Goal: Information Seeking & Learning: Compare options

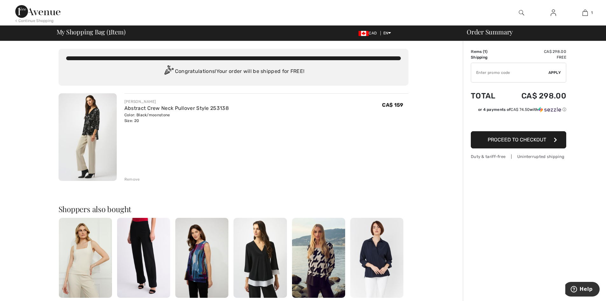
click at [94, 135] on img at bounding box center [88, 136] width 58 height 87
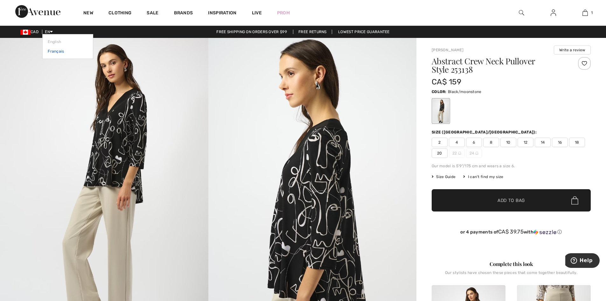
click at [55, 51] on link "Français" at bounding box center [68, 51] width 40 height 10
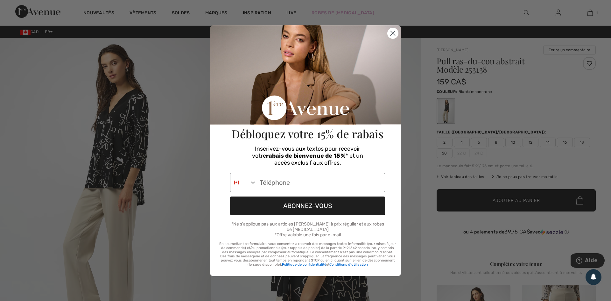
click at [393, 38] on circle "Close dialog" at bounding box center [392, 33] width 10 height 10
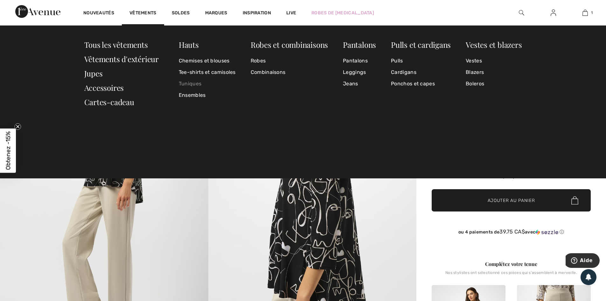
click at [192, 84] on link "Tuniques" at bounding box center [207, 83] width 57 height 11
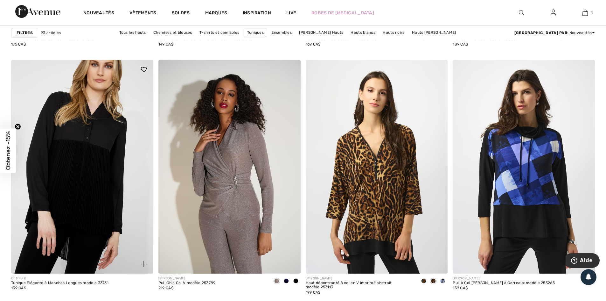
scroll to position [763, 0]
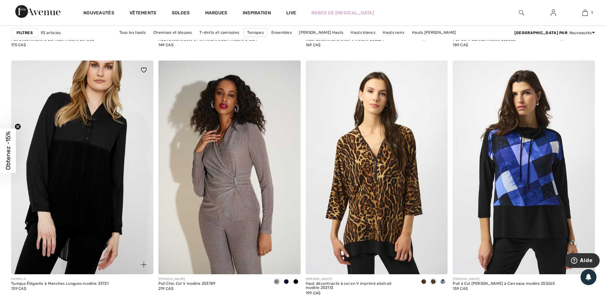
click at [106, 203] on img at bounding box center [82, 166] width 142 height 213
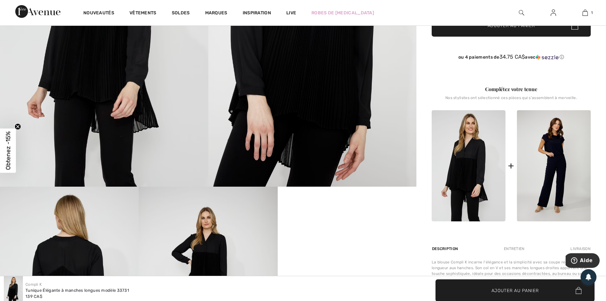
scroll to position [254, 0]
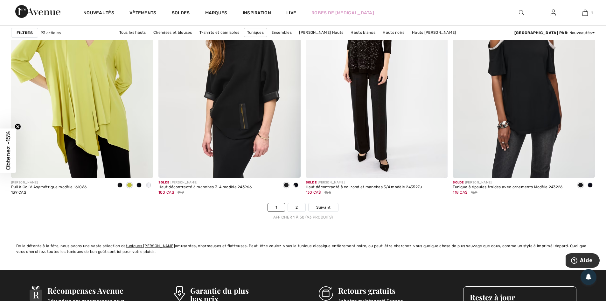
scroll to position [3627, 0]
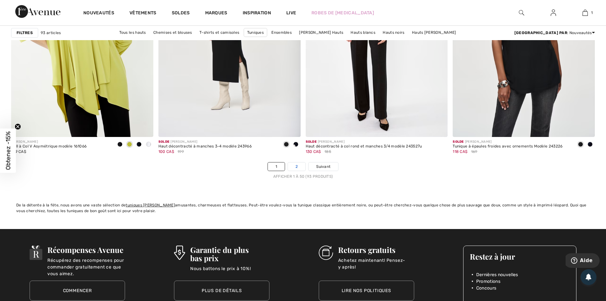
click at [298, 167] on link "2" at bounding box center [296, 166] width 17 height 8
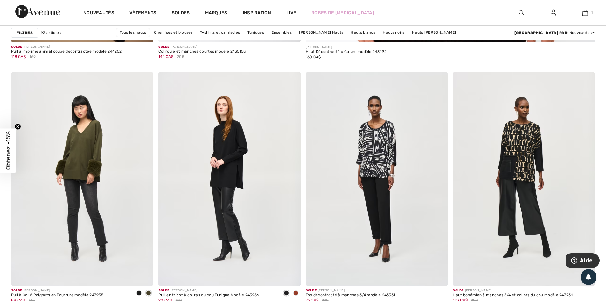
scroll to position [509, 0]
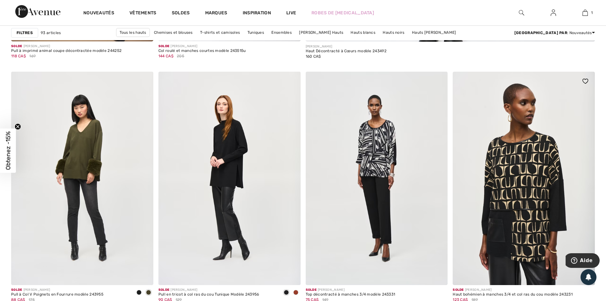
click at [533, 226] on img at bounding box center [524, 178] width 142 height 213
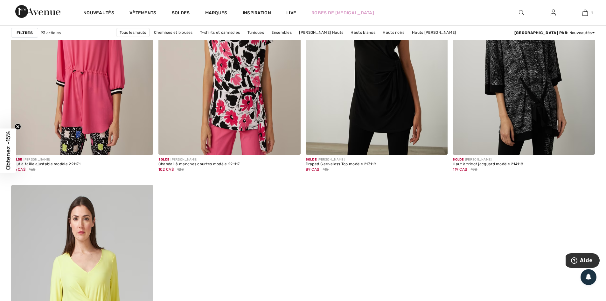
scroll to position [3277, 0]
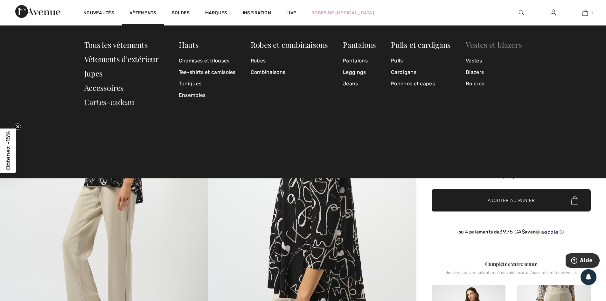
click at [478, 46] on link "Vestes et blazers" at bounding box center [494, 44] width 56 height 10
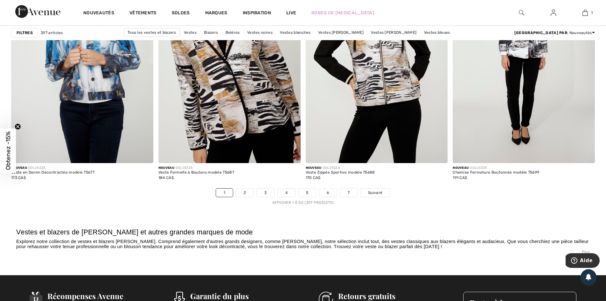
scroll to position [3627, 0]
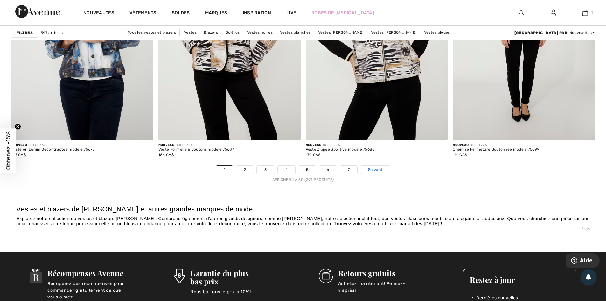
click at [379, 170] on span "Suivant" at bounding box center [375, 170] width 14 height 6
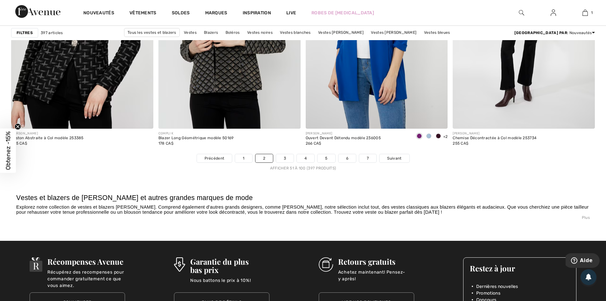
scroll to position [3658, 0]
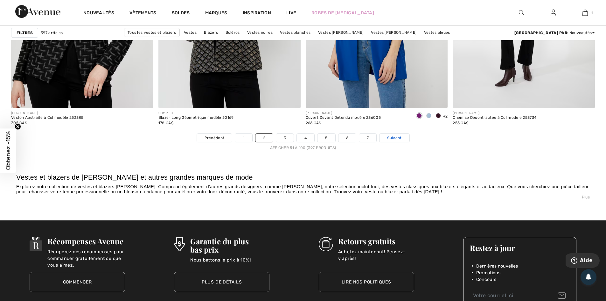
click at [396, 138] on span "Suivant" at bounding box center [394, 138] width 14 height 6
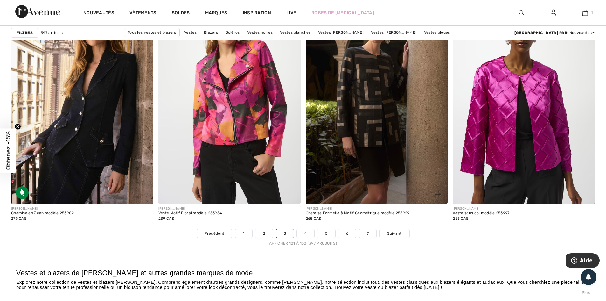
scroll to position [3595, 0]
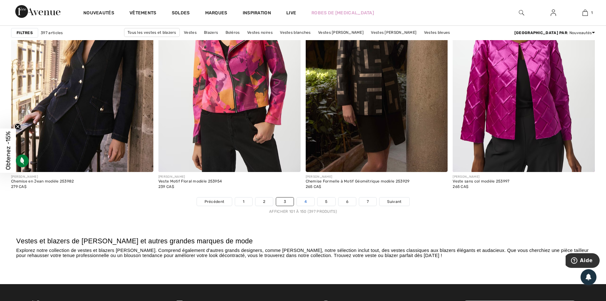
click at [305, 202] on link "4" at bounding box center [305, 201] width 17 height 8
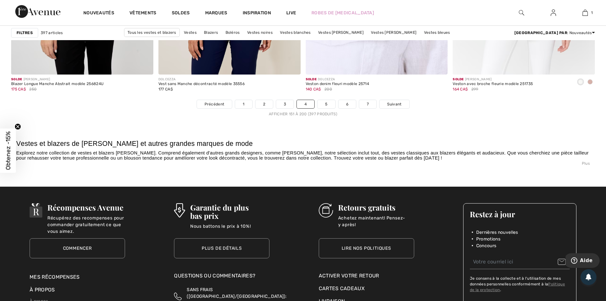
scroll to position [3722, 0]
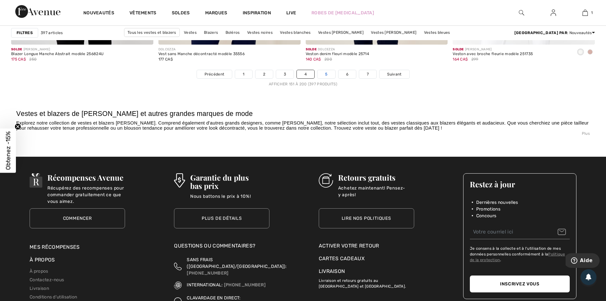
click at [326, 75] on link "5" at bounding box center [325, 74] width 17 height 8
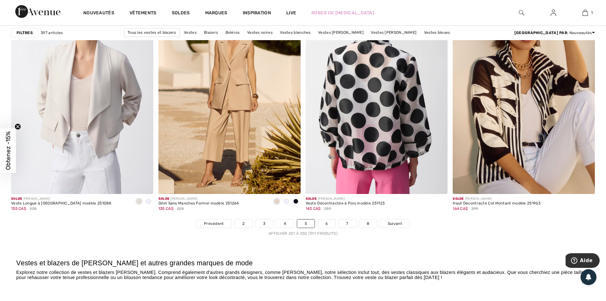
scroll to position [3690, 0]
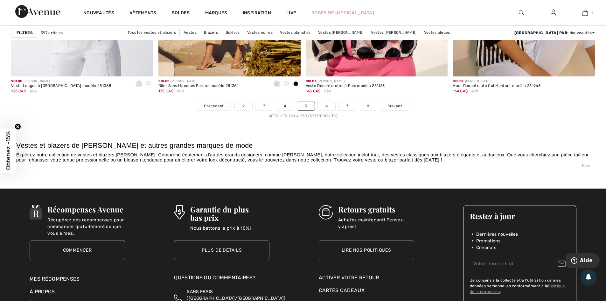
click at [325, 106] on link "6" at bounding box center [326, 106] width 17 height 8
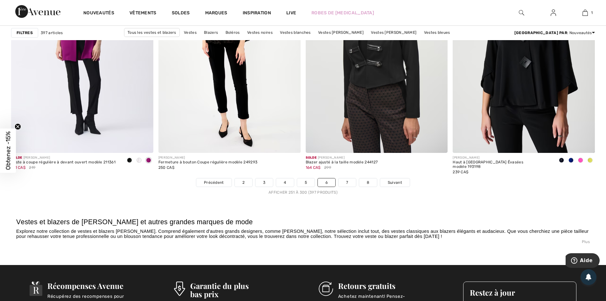
scroll to position [3627, 0]
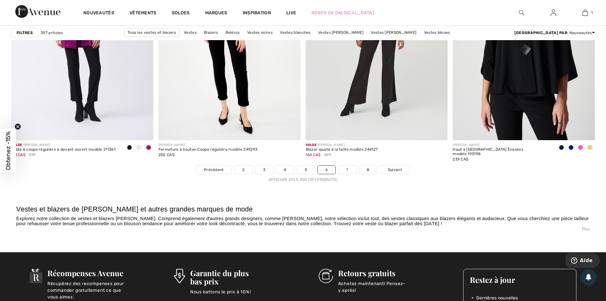
click at [349, 170] on link "7" at bounding box center [346, 169] width 17 height 8
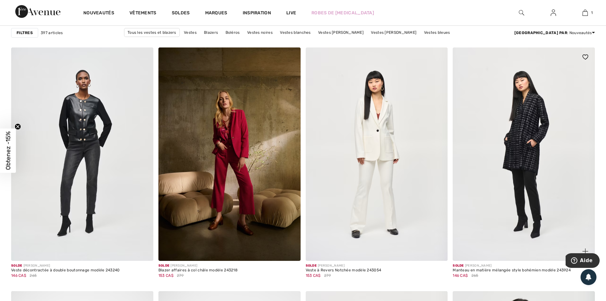
scroll to position [1336, 0]
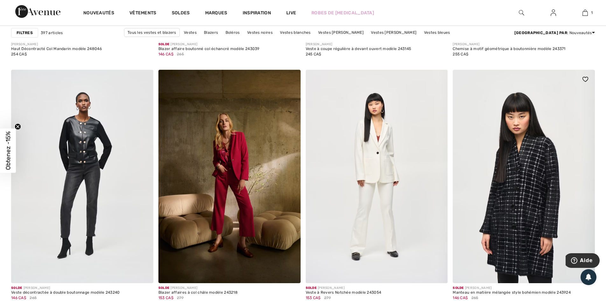
click at [524, 201] on img at bounding box center [524, 176] width 142 height 213
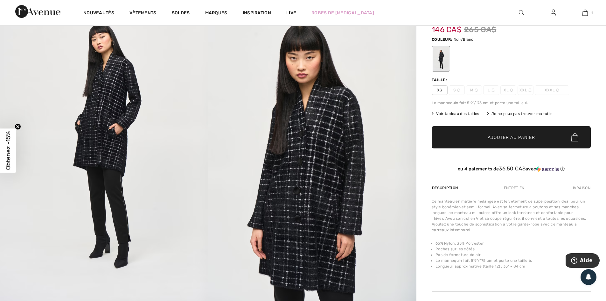
scroll to position [32, 0]
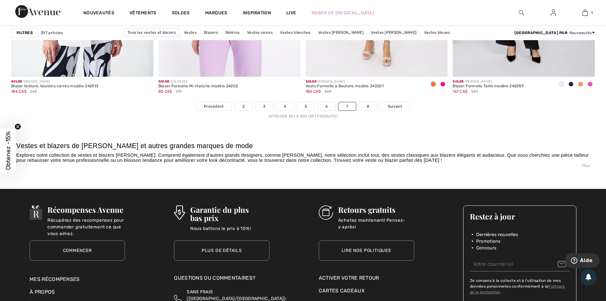
scroll to position [3690, 0]
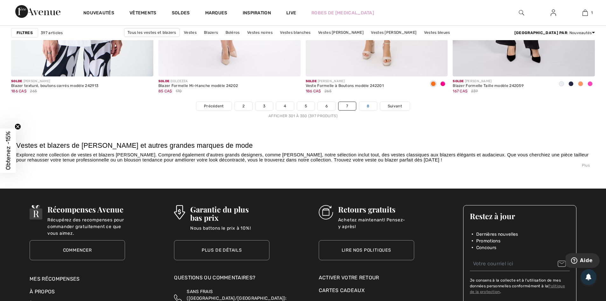
click at [367, 107] on link "8" at bounding box center [368, 106] width 18 height 8
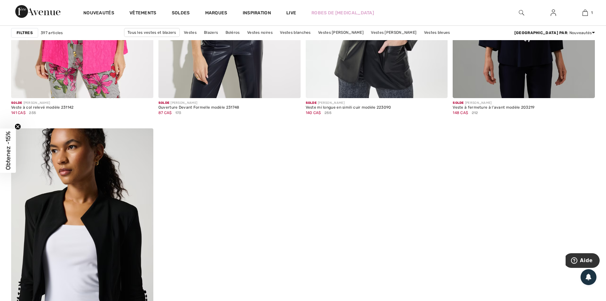
scroll to position [3436, 0]
